Goal: Check status: Check status

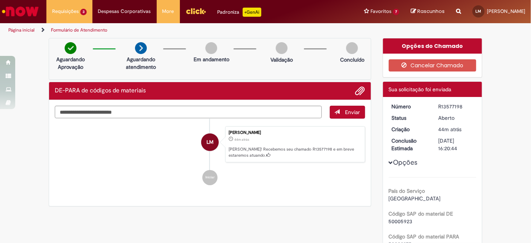
scroll to position [34, 0]
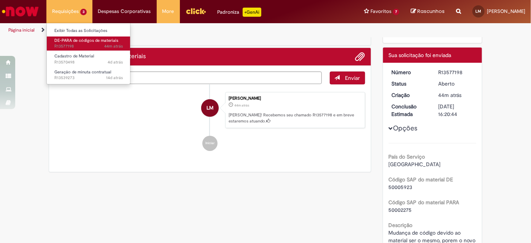
click at [79, 44] on span "44m atrás 44 minutos atrás R13577198" at bounding box center [88, 46] width 68 height 6
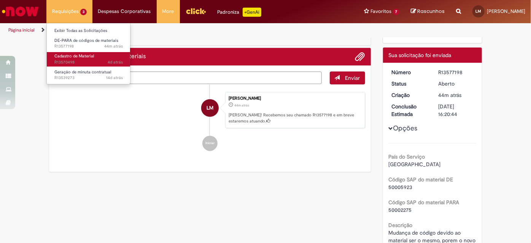
click at [77, 53] on span "Cadastro de Material" at bounding box center [74, 56] width 40 height 6
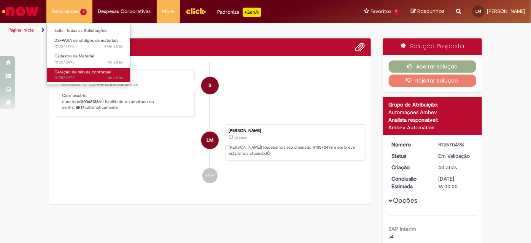
click at [75, 73] on span "Geração de minuta contratual" at bounding box center [82, 72] width 57 height 6
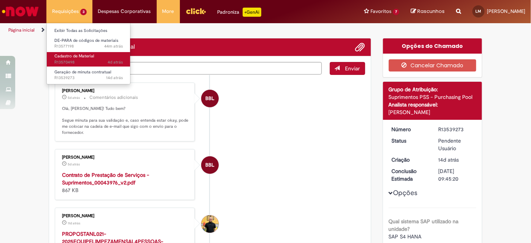
click at [76, 60] on span "4d atrás 4 dias atrás R13570498" at bounding box center [88, 62] width 68 height 6
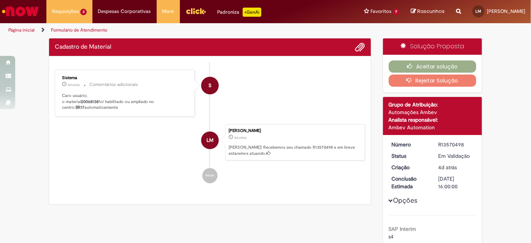
click at [128, 107] on p "Caro usuário, o material 20068138 foi habilitado ou ampliado no centro: BR17 au…" at bounding box center [125, 102] width 127 height 18
drag, startPoint x: 101, startPoint y: 103, endPoint x: 79, endPoint y: 99, distance: 22.7
click at [85, 101] on p "Caro usuário, o material 20068138 foi habilitado ou ampliado no centro: BR17 au…" at bounding box center [125, 102] width 127 height 18
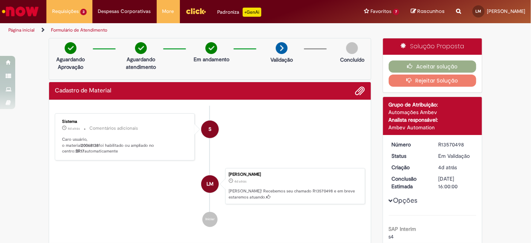
click at [89, 127] on small "Comentários adicionais" at bounding box center [113, 128] width 49 height 6
drag, startPoint x: 78, startPoint y: 144, endPoint x: 98, endPoint y: 144, distance: 19.8
click at [98, 144] on p "Caro usuário, o material 20068138 foi habilitado ou ampliado no centro: BR17 au…" at bounding box center [125, 145] width 127 height 18
copy p "20068138"
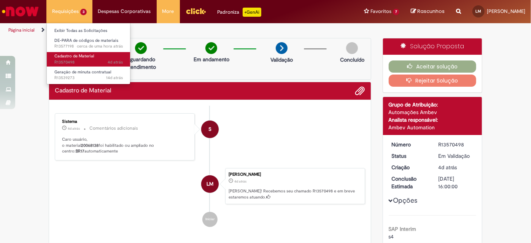
click at [83, 63] on span "4d atrás 4 dias atrás R13570498" at bounding box center [88, 62] width 68 height 6
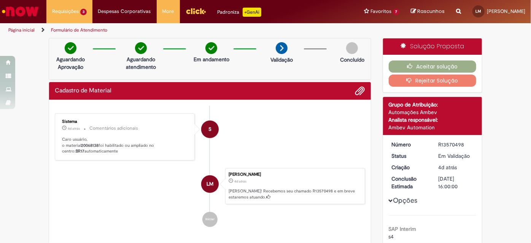
click at [211, 140] on div "S" at bounding box center [209, 196] width 19 height 155
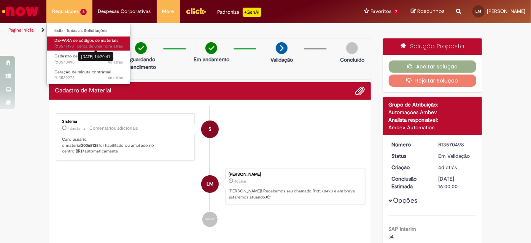
click at [87, 46] on span "cerca de uma hora atrás" at bounding box center [100, 46] width 46 height 6
click at [62, 42] on span "DE-PARA de códigos de materiais" at bounding box center [86, 41] width 64 height 6
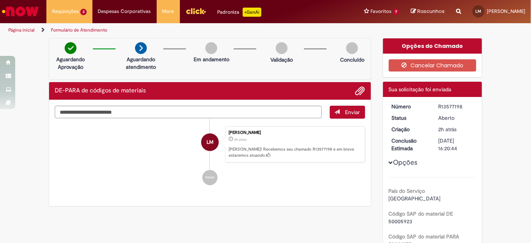
click at [200, 162] on div "LM" at bounding box center [209, 209] width 19 height 155
